Goal: Information Seeking & Learning: Learn about a topic

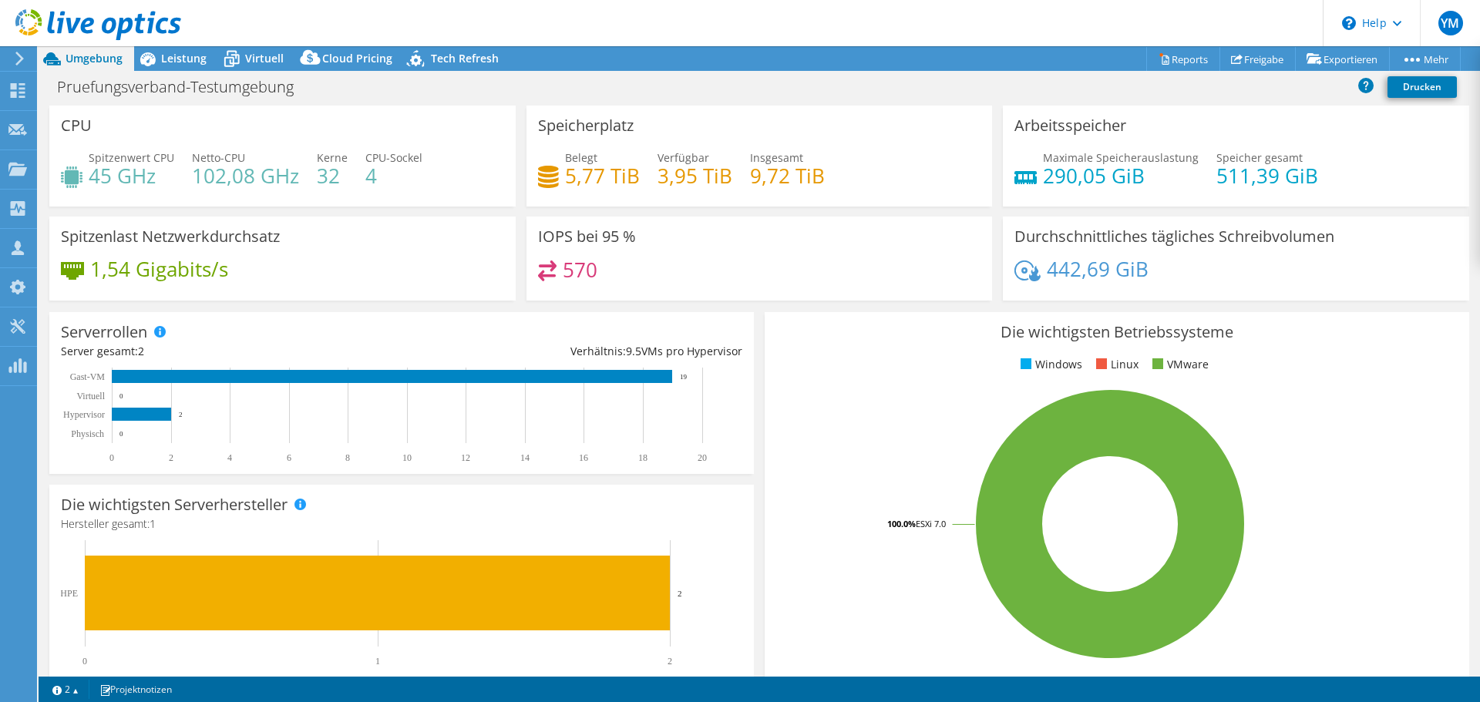
select select "USD"
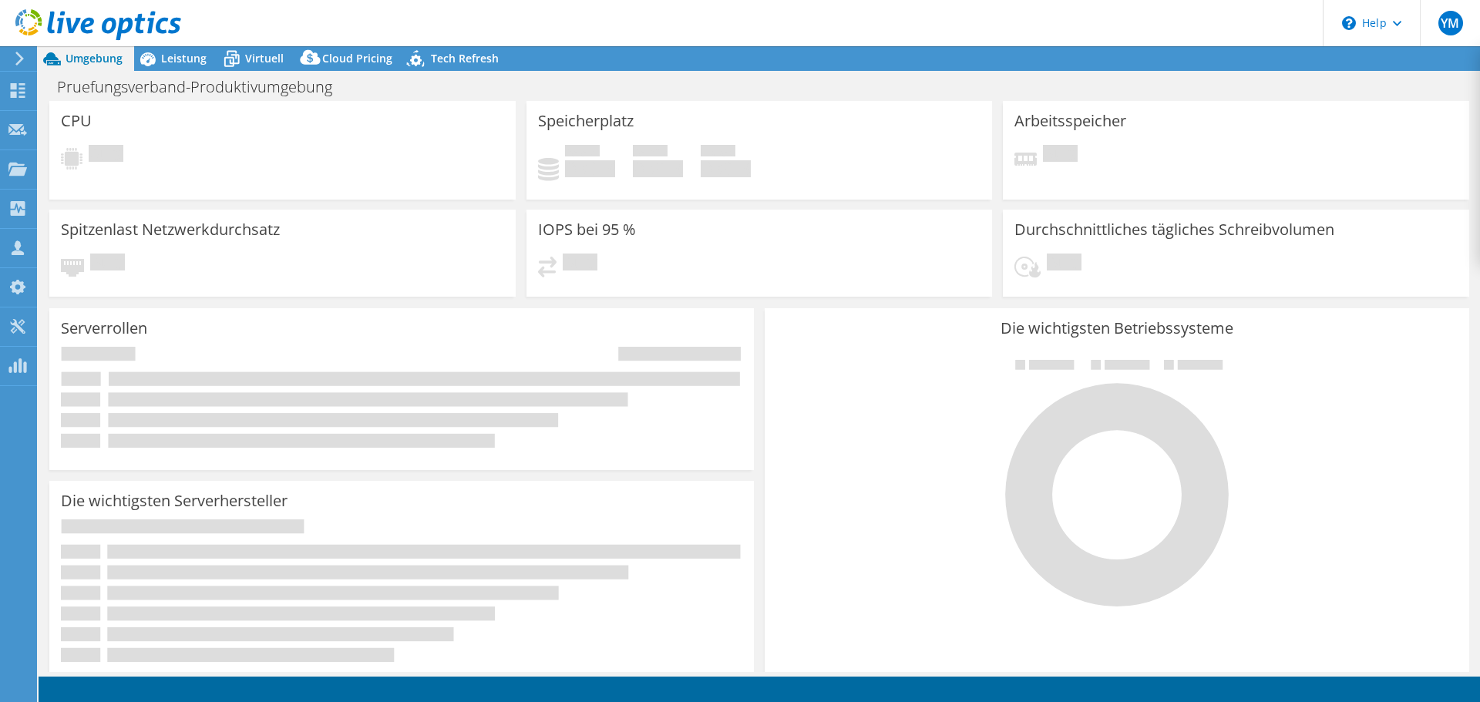
select select "USD"
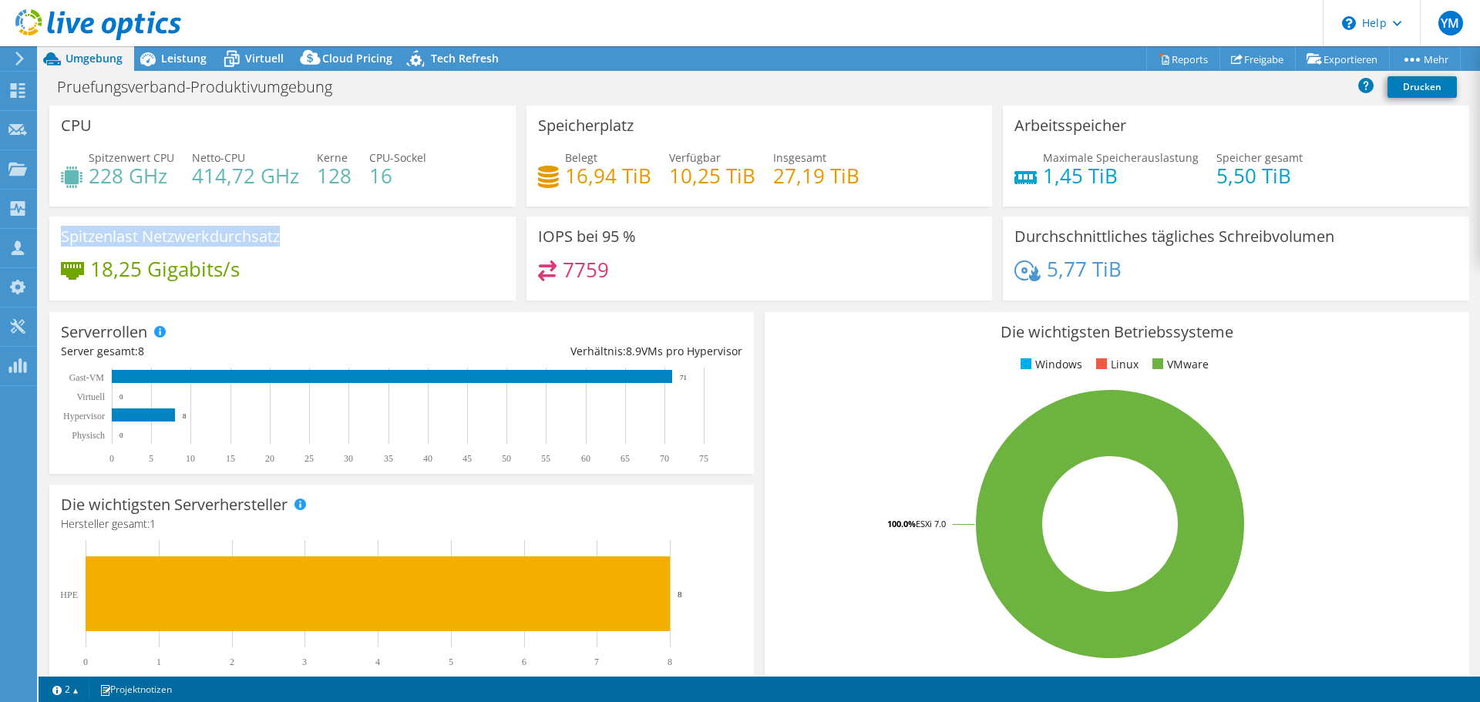
drag, startPoint x: 244, startPoint y: 238, endPoint x: 59, endPoint y: 243, distance: 185.9
click at [59, 243] on div "Spitzenlast Netzwerkdurchsatz 18,25 Gigabits/s" at bounding box center [282, 259] width 466 height 84
click at [59, 241] on div "Spitzenlast Netzwerkdurchsatz 18,25 Gigabits/s" at bounding box center [282, 259] width 466 height 84
click at [61, 240] on h3 "Spitzenlast Netzwerkdurchsatz" at bounding box center [170, 236] width 219 height 17
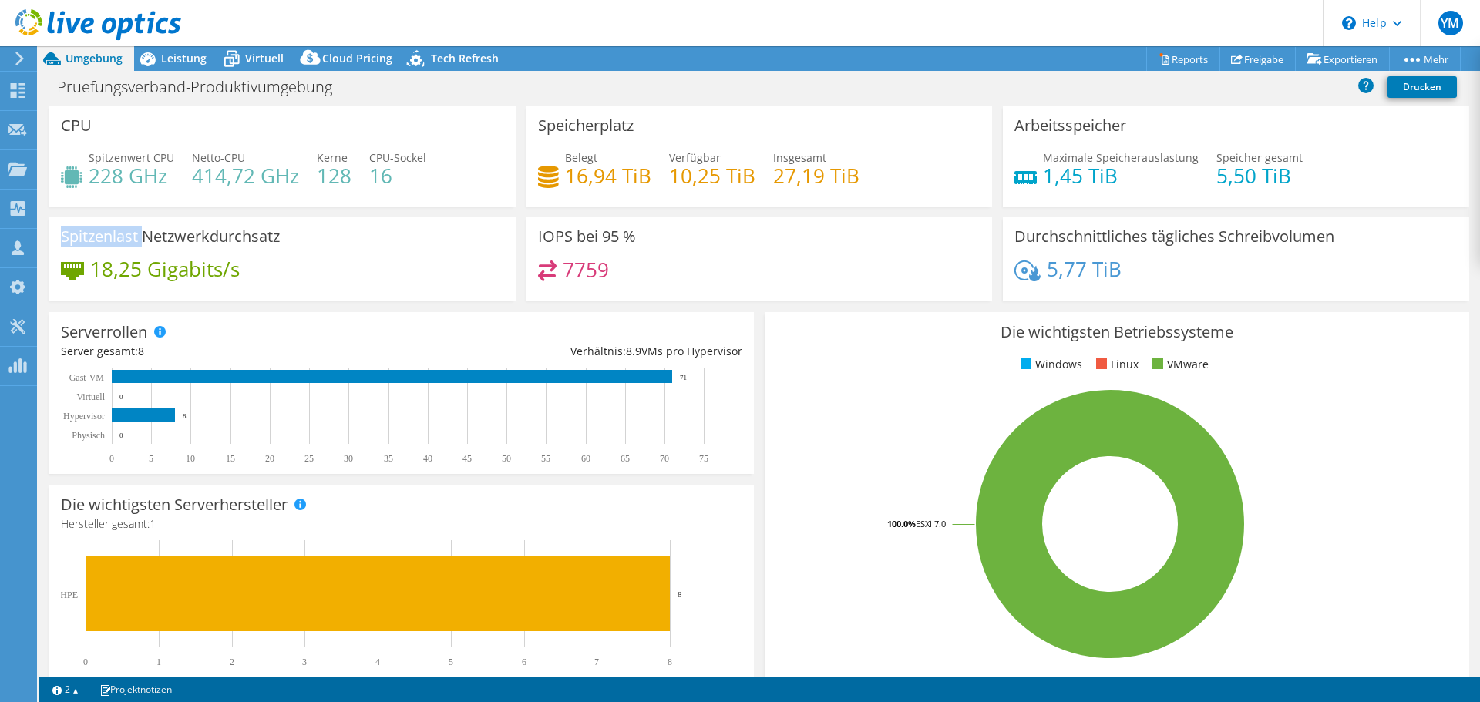
click at [62, 239] on h3 "Spitzenlast Netzwerkdurchsatz" at bounding box center [170, 236] width 219 height 17
click at [62, 238] on h3 "Spitzenlast Netzwerkdurchsatz" at bounding box center [170, 236] width 219 height 17
click at [182, 68] on div "Leistung" at bounding box center [176, 58] width 84 height 25
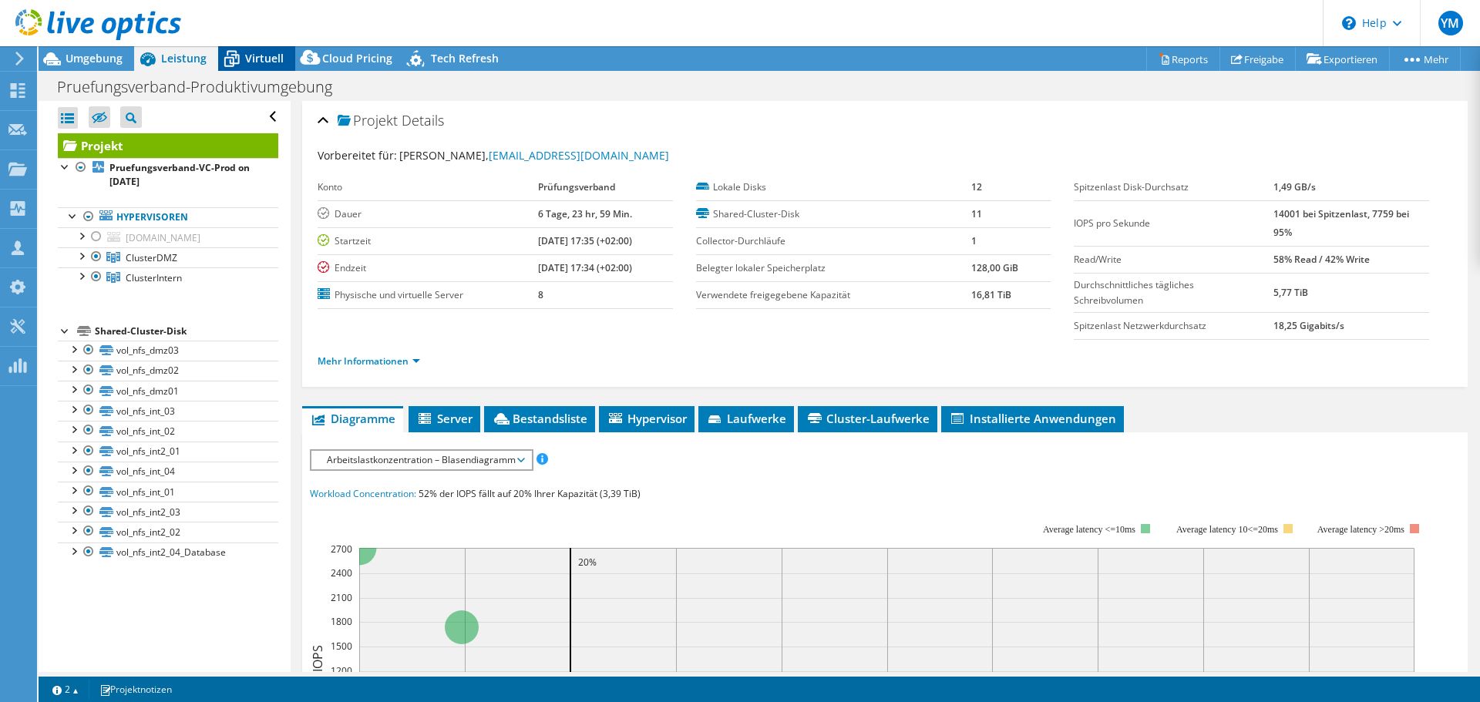
click at [262, 56] on span "Virtuell" at bounding box center [264, 58] width 39 height 15
